Goal: Task Accomplishment & Management: Use online tool/utility

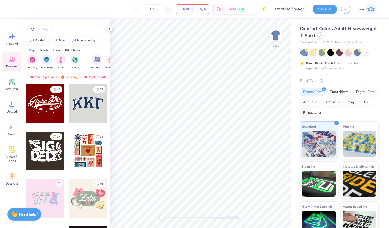
click at [350, 38] on div "Comfort Colors Adult Heavyweight T-Shirt" at bounding box center [339, 32] width 79 height 14
click at [323, 37] on div at bounding box center [320, 35] width 6 height 6
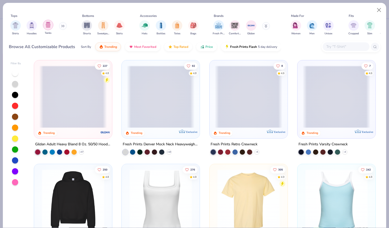
click at [47, 26] on img "filter for Tanks" at bounding box center [48, 25] width 6 height 6
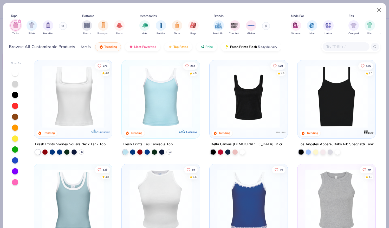
click at [127, 97] on img at bounding box center [94, 96] width 68 height 62
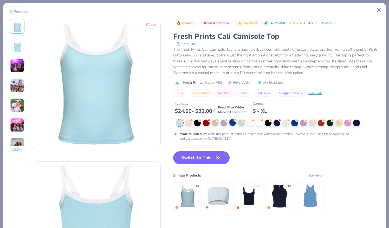
click at [231, 122] on div at bounding box center [232, 122] width 7 height 7
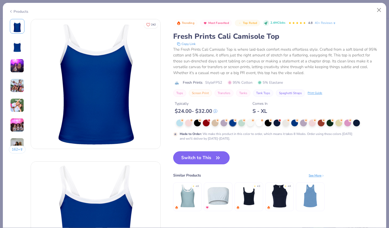
click at [202, 160] on button "Switch to This" at bounding box center [201, 157] width 56 height 13
type input "50"
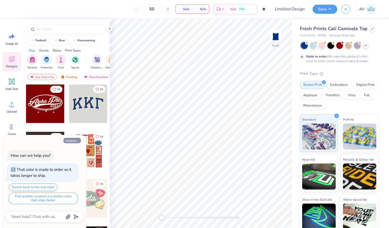
click at [74, 140] on button "Collapse" at bounding box center [71, 140] width 17 height 5
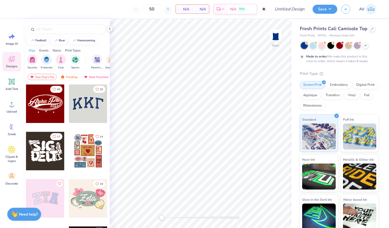
scroll to position [7, 0]
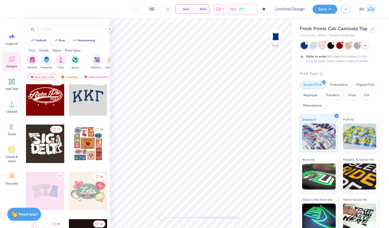
click at [323, 45] on div at bounding box center [321, 45] width 7 height 7
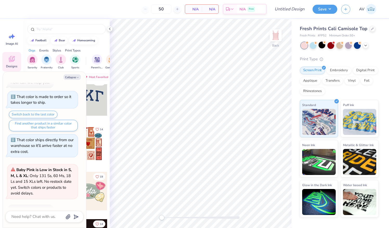
scroll to position [0, 0]
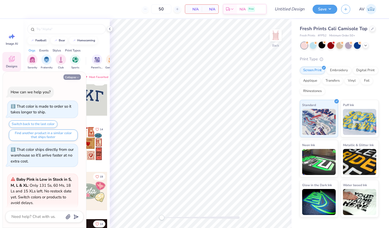
click at [75, 75] on button "Collapse" at bounding box center [71, 76] width 17 height 5
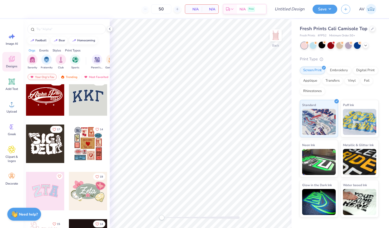
click at [37, 192] on div at bounding box center [45, 191] width 38 height 38
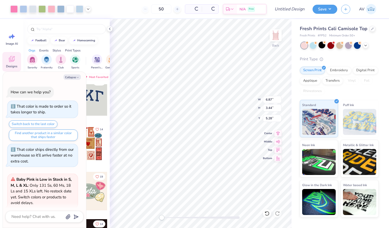
scroll to position [93, 0]
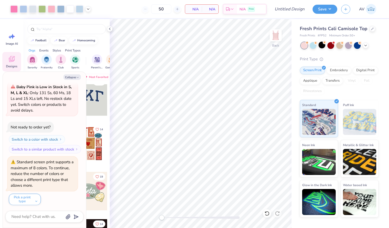
click at [368, 31] on div "Fresh Prints Cali Camisole Top" at bounding box center [339, 28] width 79 height 7
click at [369, 32] on div "Fresh Prints Cali Camisole Top" at bounding box center [339, 28] width 79 height 7
click at [370, 32] on div "Fresh Prints Cali Camisole Top" at bounding box center [339, 28] width 79 height 7
click at [371, 29] on icon at bounding box center [372, 28] width 3 height 3
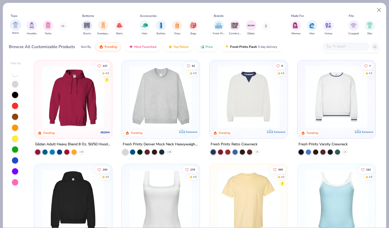
click at [17, 27] on img "filter for Shirts" at bounding box center [15, 25] width 6 height 6
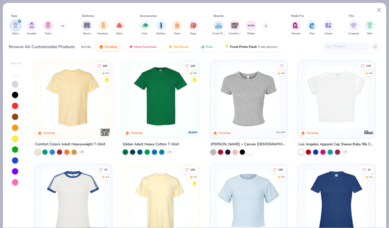
click at [71, 108] on img at bounding box center [73, 96] width 68 height 62
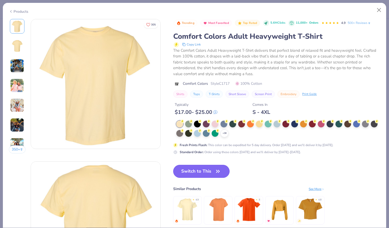
click at [211, 169] on button "Switch to This" at bounding box center [201, 171] width 56 height 13
click at [218, 173] on icon "button" at bounding box center [217, 171] width 7 height 7
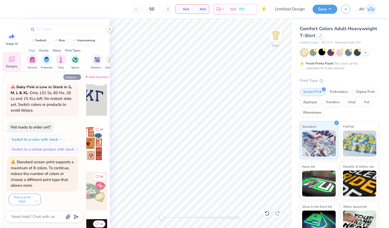
click at [74, 76] on button "Collapse" at bounding box center [71, 76] width 17 height 5
type textarea "x"
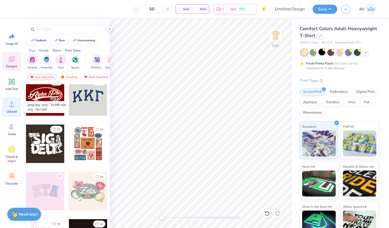
click at [11, 106] on icon at bounding box center [11, 104] width 5 height 4
click at [12, 107] on circle at bounding box center [12, 106] width 4 height 4
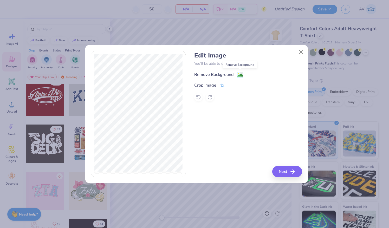
click at [240, 75] on image at bounding box center [240, 75] width 6 height 6
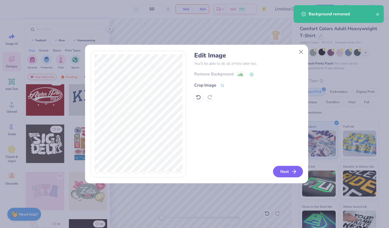
click at [281, 168] on button "Next" at bounding box center [288, 171] width 30 height 11
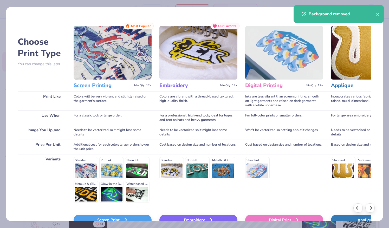
click at [375, 15] on div "Background removed" at bounding box center [342, 14] width 67 height 6
click at [378, 16] on icon "close" at bounding box center [378, 14] width 4 height 4
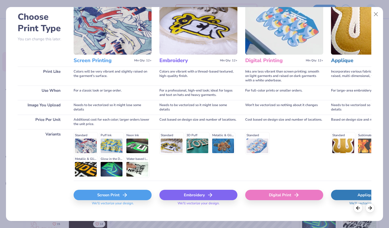
scroll to position [24, 0]
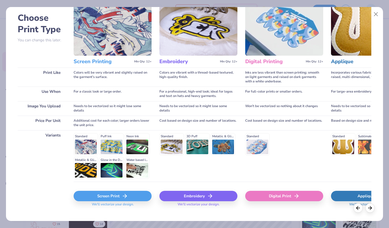
click at [130, 195] on div "Screen Print" at bounding box center [113, 196] width 78 height 10
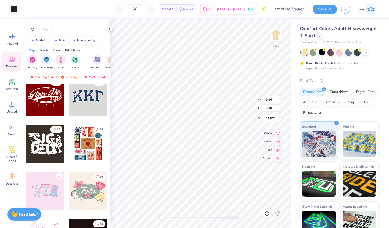
type input "9.96"
type input "3.40"
click at [321, 54] on div at bounding box center [321, 52] width 7 height 7
type input "4.72"
click at [366, 54] on icon at bounding box center [365, 52] width 4 height 4
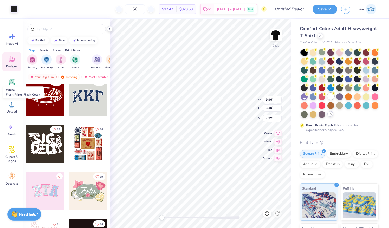
click at [327, 100] on div at bounding box center [330, 96] width 7 height 7
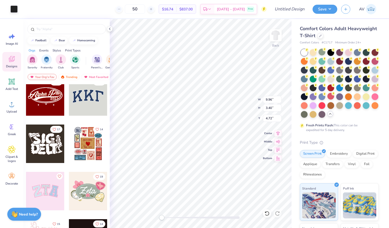
click at [295, 48] on div "Comfort Colors Adult Heavyweight T-Shirt Comfort Colors # C1717 Minimum Order: …" at bounding box center [339, 160] width 97 height 282
click at [13, 83] on icon at bounding box center [12, 81] width 6 height 6
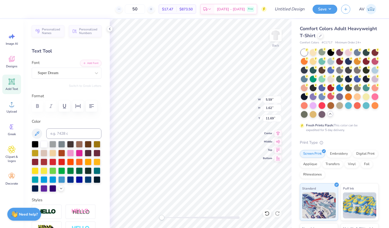
scroll to position [4, 1]
type textarea "Brothers"
click at [74, 71] on div "Super Dream" at bounding box center [64, 73] width 55 height 8
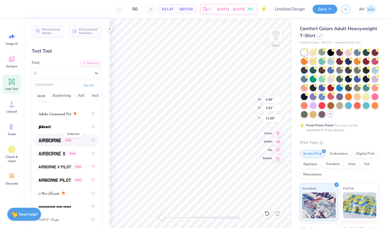
scroll to position [104, 0]
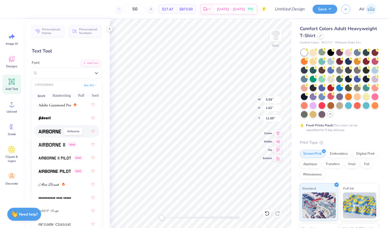
click at [52, 131] on img at bounding box center [49, 132] width 23 height 4
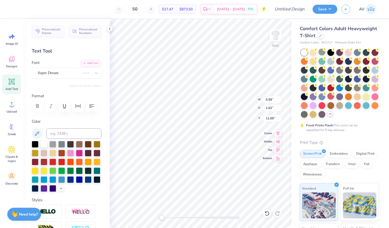
scroll to position [4, 1]
click at [38, 144] on div at bounding box center [35, 143] width 7 height 7
click at [84, 70] on div "Airborne Greek" at bounding box center [64, 73] width 55 height 8
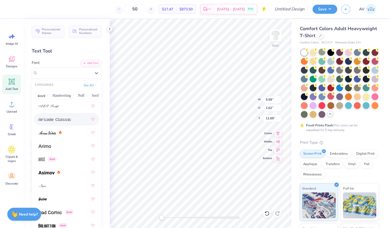
scroll to position [214, 0]
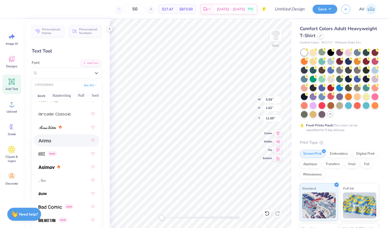
click at [57, 143] on div at bounding box center [66, 140] width 56 height 9
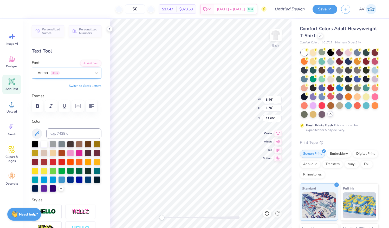
click at [69, 75] on div "Arimo Greek" at bounding box center [64, 73] width 55 height 8
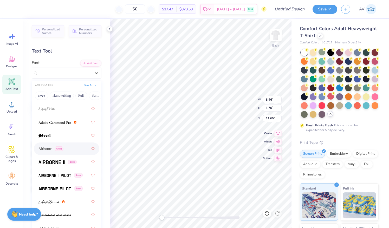
scroll to position [87, 0]
click at [51, 149] on span "Airborne" at bounding box center [44, 148] width 13 height 5
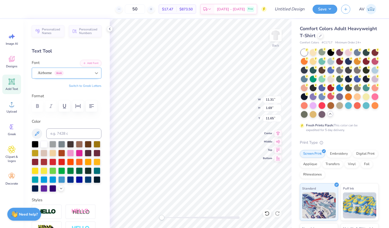
click at [94, 71] on icon at bounding box center [96, 72] width 5 height 5
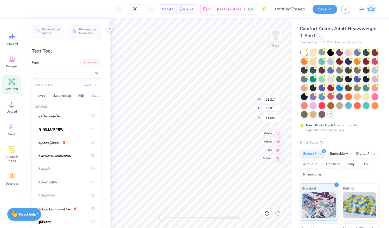
click at [83, 61] on button "Add Font" at bounding box center [90, 62] width 21 height 7
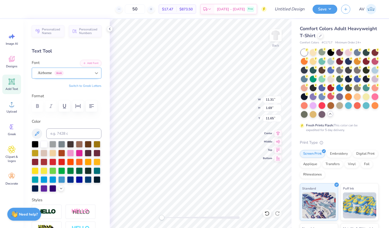
click at [92, 74] on div at bounding box center [96, 72] width 9 height 9
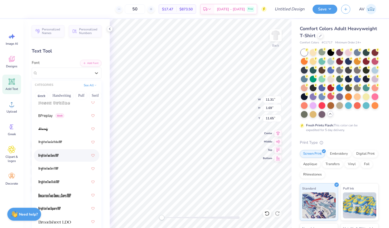
scroll to position [517, 0]
click at [83, 62] on icon "button" at bounding box center [84, 62] width 3 height 3
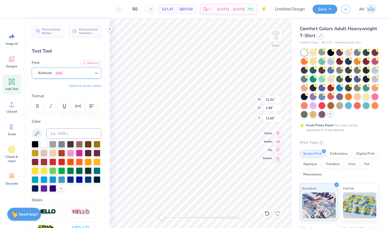
click at [92, 75] on div at bounding box center [96, 72] width 9 height 9
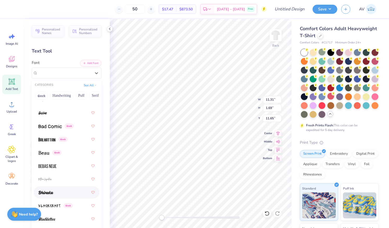
scroll to position [294, 0]
click at [55, 166] on img at bounding box center [47, 167] width 18 height 4
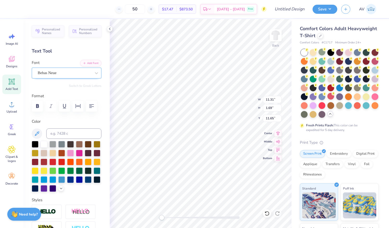
click at [78, 70] on div "Bebas Neue" at bounding box center [64, 73] width 55 height 8
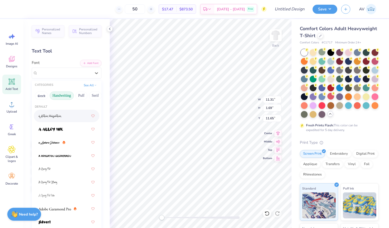
click at [68, 96] on button "Handwriting" at bounding box center [62, 95] width 24 height 8
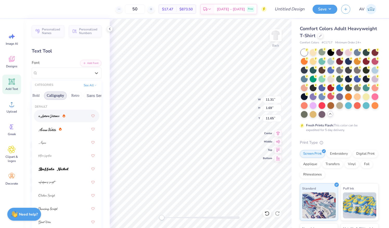
scroll to position [0, 74]
click at [57, 95] on button "Calligraphy" at bounding box center [55, 95] width 23 height 8
click at [37, 93] on button "Bold" at bounding box center [35, 95] width 13 height 8
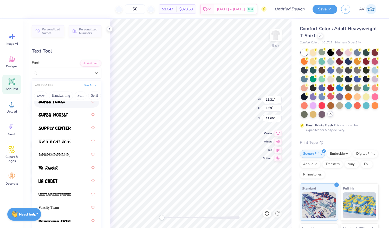
scroll to position [0, 0]
click at [41, 94] on button "Greek" at bounding box center [41, 95] width 13 height 8
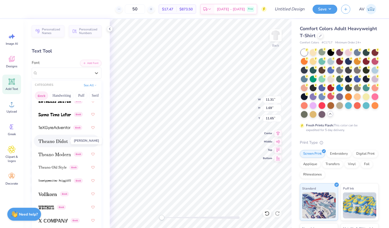
click at [54, 141] on img at bounding box center [52, 141] width 29 height 4
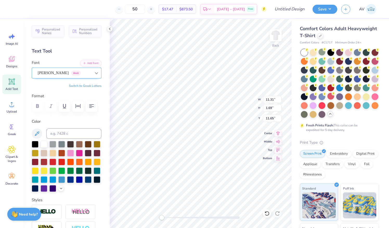
click at [92, 69] on div at bounding box center [96, 72] width 9 height 9
type textarea "BROTHERS"
type input "8.50"
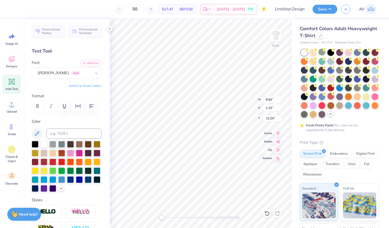
type input "1.10"
type input "12.24"
click at [277, 34] on img at bounding box center [275, 35] width 21 height 21
click at [13, 82] on icon at bounding box center [11, 81] width 5 height 5
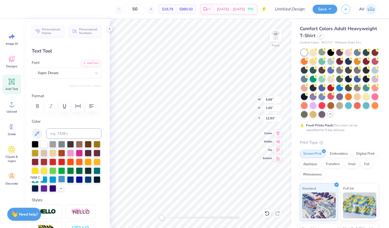
type textarea "DST CHARITY BASH"
click at [58, 182] on div at bounding box center [61, 179] width 7 height 7
type input "12.05"
type input "0.97"
type input "13.36"
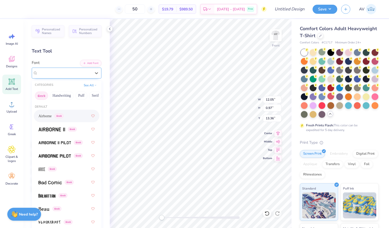
click at [78, 74] on div "Super Dream" at bounding box center [64, 73] width 55 height 8
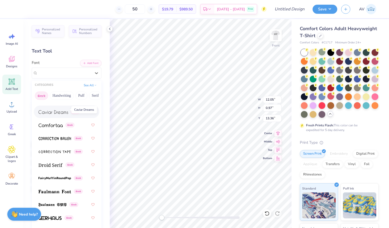
scroll to position [165, 0]
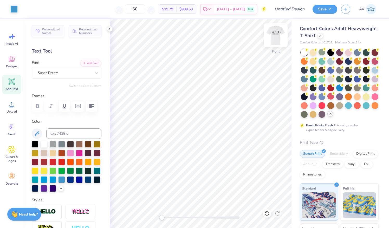
click at [278, 34] on img at bounding box center [275, 35] width 21 height 21
click at [271, 38] on img at bounding box center [275, 35] width 21 height 21
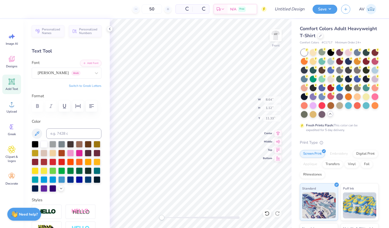
type input "8.64"
type input "1.12"
type input "11.33"
type input "12.05"
type input "0.97"
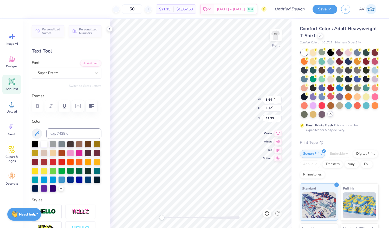
type input "5.76"
click at [67, 68] on div "Super Dream" at bounding box center [67, 73] width 70 height 11
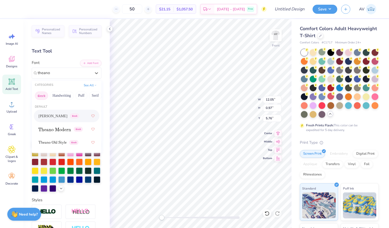
click at [55, 114] on span "[PERSON_NAME]" at bounding box center [52, 115] width 29 height 5
type input "theano"
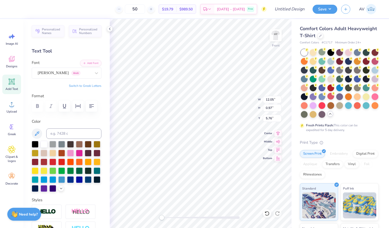
click at [11, 89] on span "Add Text" at bounding box center [11, 89] width 12 height 4
type input "5.69"
type input "1.65"
type input "12.93"
click at [70, 72] on div "Super Dream" at bounding box center [64, 73] width 55 height 8
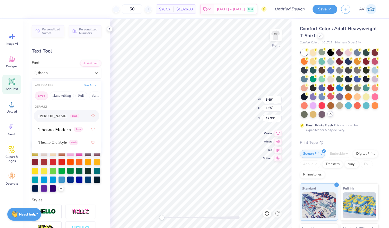
click at [49, 117] on span "[PERSON_NAME]" at bounding box center [52, 115] width 29 height 5
type input "thean"
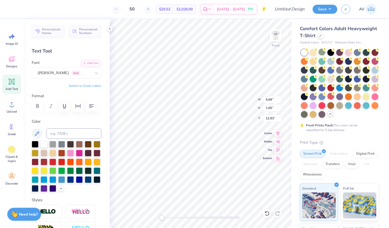
scroll to position [4, 1]
type textarea "[DATE]"
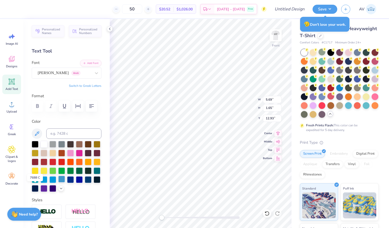
click at [58, 182] on div at bounding box center [61, 179] width 7 height 7
type input "6.00"
type input "1.15"
type input "13.73"
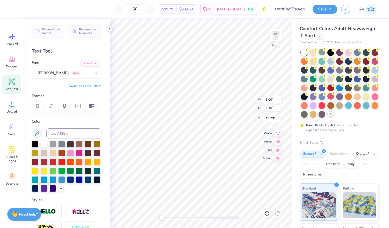
scroll to position [4, 1]
type textarea "[DATE] [US_STATE]"
click at [90, 104] on icon "button" at bounding box center [91, 106] width 5 height 4
type input "13.63"
type input "0.97"
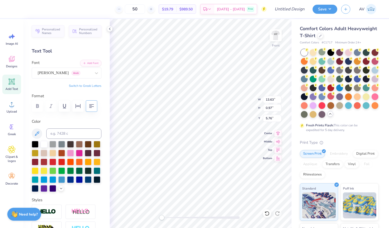
type input "5.76"
type input "14.45"
type input "1.03"
type input "5.24"
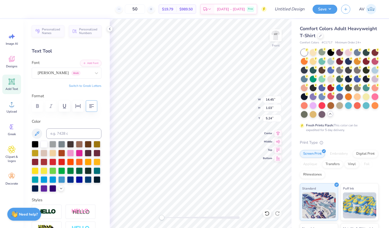
click at [40, 104] on div at bounding box center [67, 105] width 70 height 11
click at [39, 106] on div at bounding box center [67, 105] width 70 height 11
click at [71, 72] on div "[PERSON_NAME] Greek" at bounding box center [64, 73] width 55 height 8
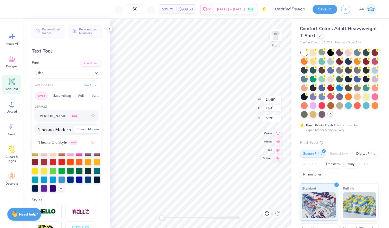
click at [48, 127] on span at bounding box center [54, 129] width 32 height 5
type input "the"
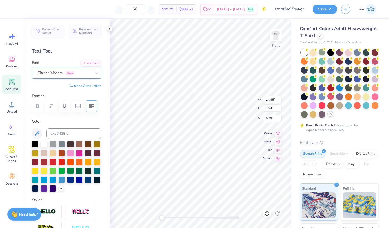
click at [77, 73] on div "Theano Modern Greek" at bounding box center [64, 73] width 55 height 8
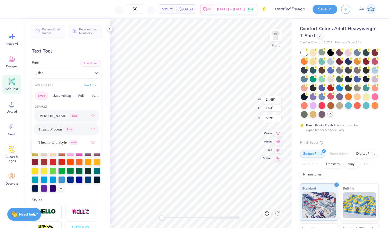
click at [54, 118] on span "[PERSON_NAME]" at bounding box center [52, 115] width 29 height 5
type input "the"
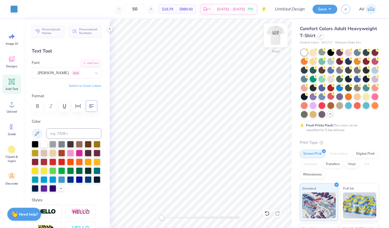
click at [275, 37] on img at bounding box center [275, 35] width 21 height 21
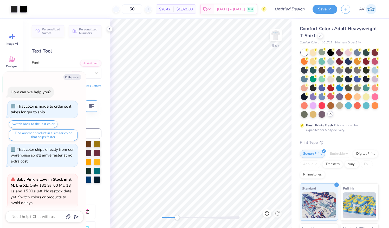
scroll to position [124, 0]
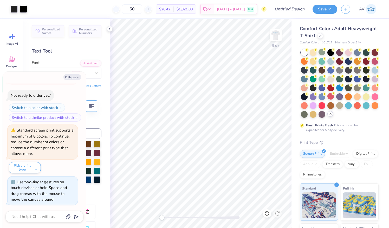
click at [152, 212] on div "Back" at bounding box center [201, 123] width 182 height 209
click at [278, 38] on img at bounding box center [275, 35] width 21 height 21
click at [75, 76] on button "Collapse" at bounding box center [71, 76] width 17 height 5
type textarea "x"
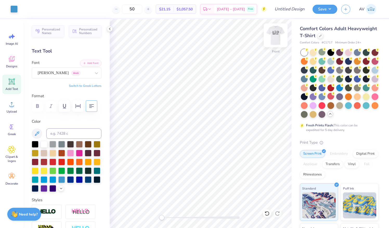
click at [281, 38] on img at bounding box center [275, 35] width 21 height 21
